Goal: Task Accomplishment & Management: Manage account settings

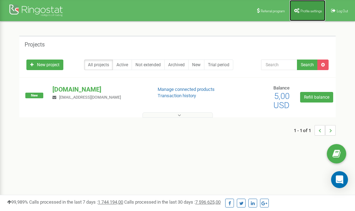
click at [307, 12] on span "Profile settings" at bounding box center [310, 11] width 21 height 4
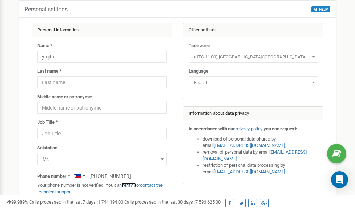
click at [133, 185] on link "verify it" at bounding box center [129, 184] width 14 height 5
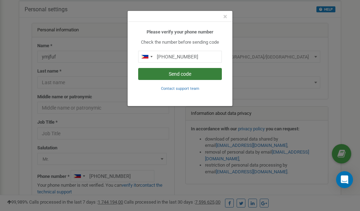
click at [174, 75] on button "Send code" at bounding box center [180, 74] width 84 height 12
